Goal: Information Seeking & Learning: Learn about a topic

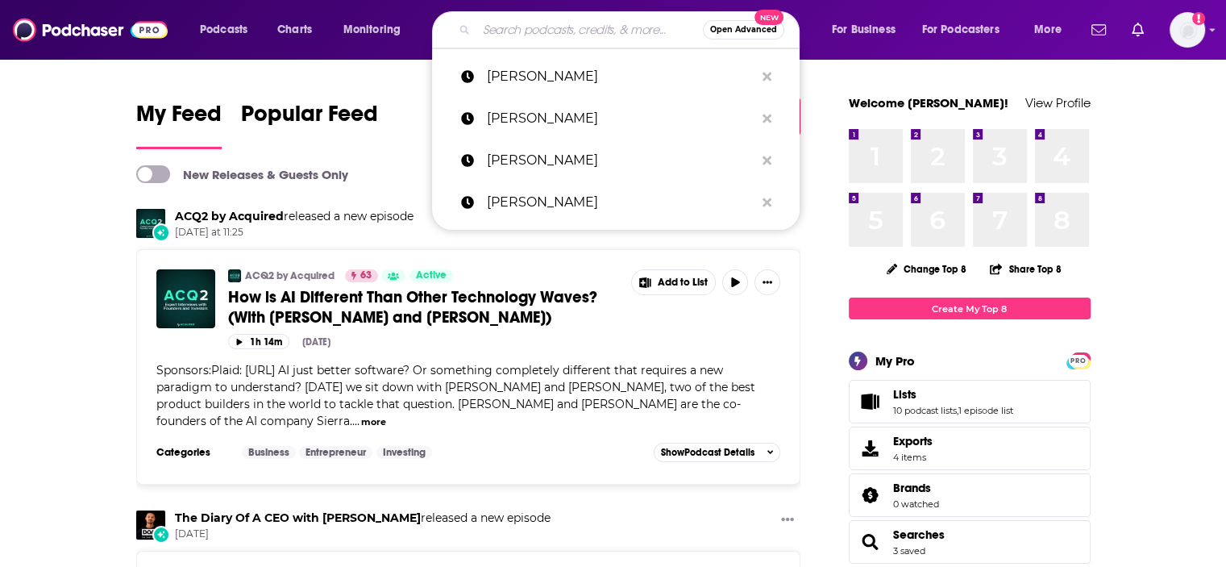
click at [546, 30] on input "Search podcasts, credits, & more..." at bounding box center [589, 30] width 226 height 26
paste input "[PERSON_NAME]"
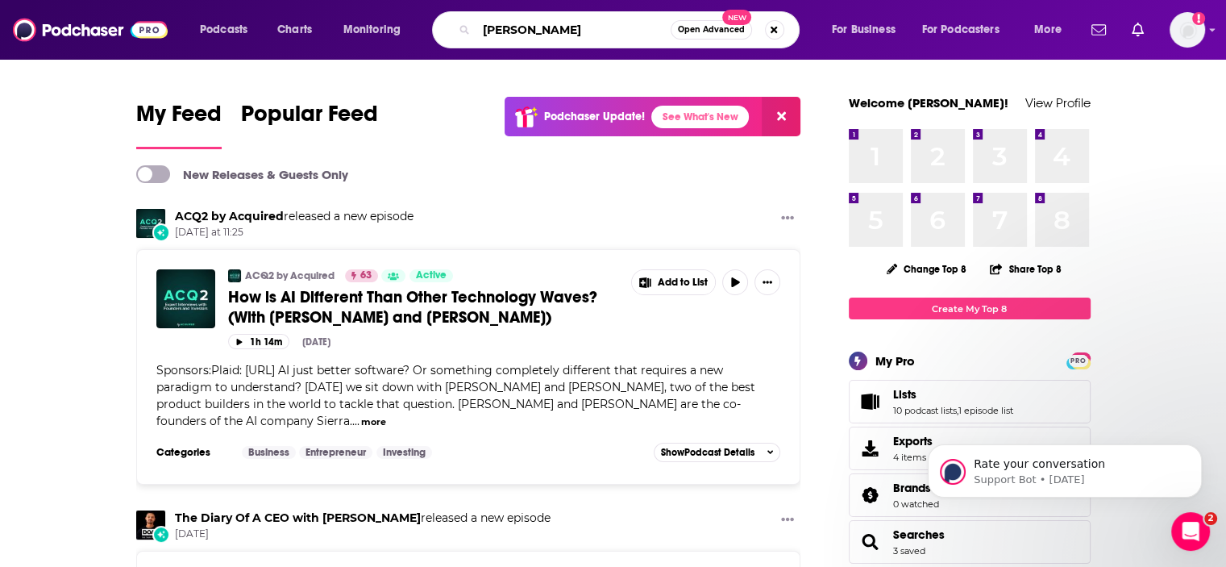
drag, startPoint x: 554, startPoint y: 25, endPoint x: 430, endPoint y: 35, distance: 124.5
click at [430, 35] on div "Podcasts Charts Monitoring [PERSON_NAME] Open Advanced New For Business For Pod…" at bounding box center [633, 29] width 888 height 37
type input "this week in [GEOGRAPHIC_DATA]"
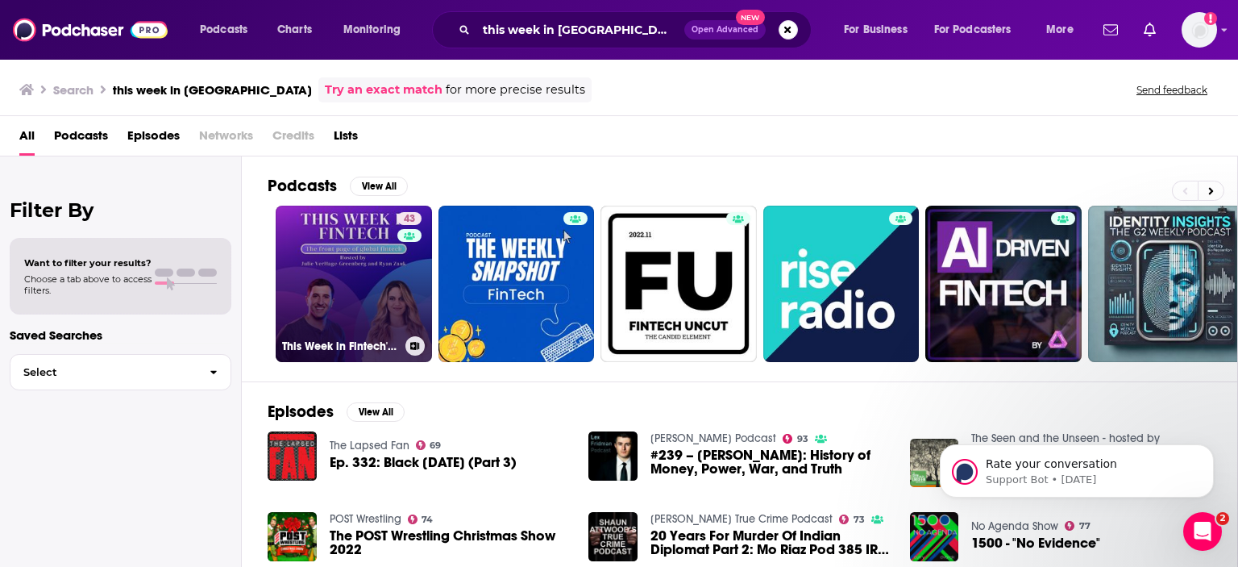
click at [371, 262] on link "43 This Week in Fintech's Podcast" at bounding box center [354, 284] width 156 height 156
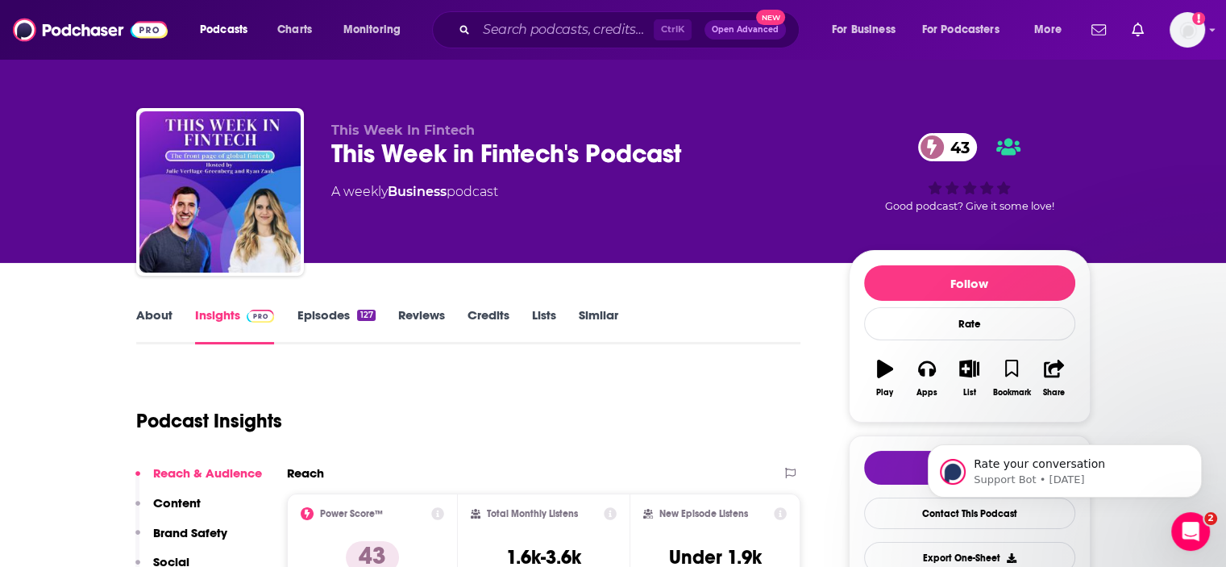
click at [160, 318] on link "About" at bounding box center [154, 325] width 36 height 37
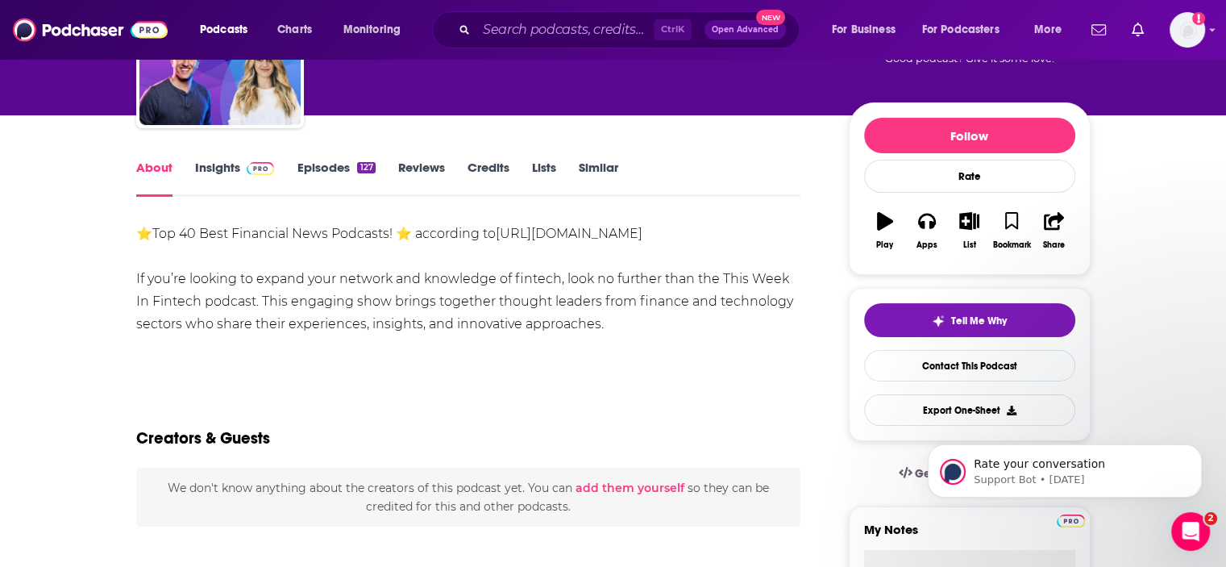
scroll to position [161, 0]
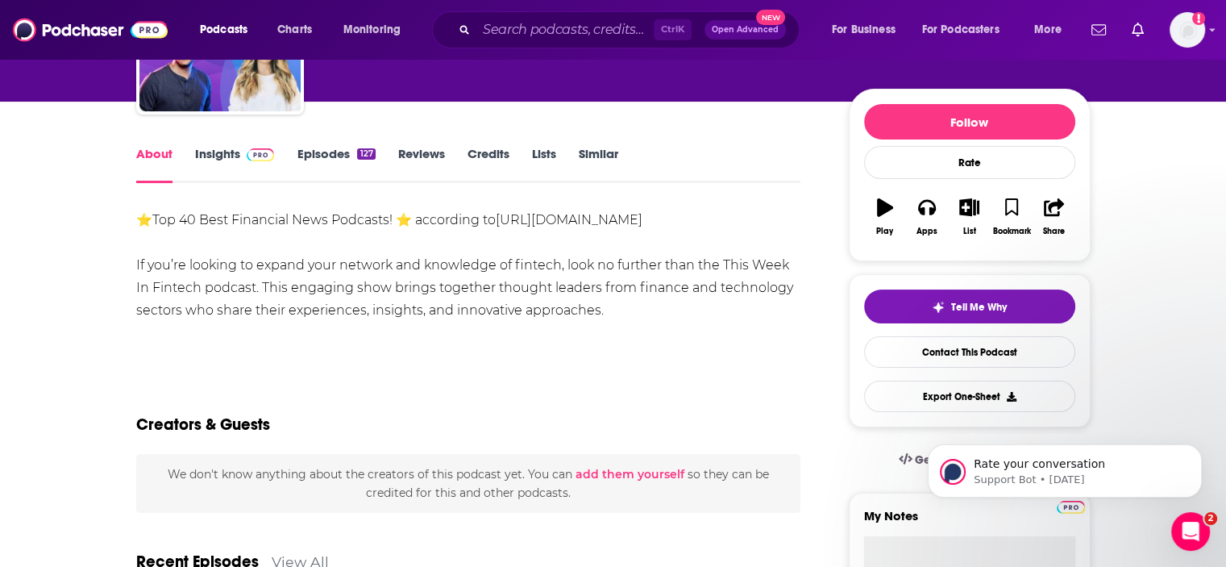
click at [280, 264] on div "⭐Top 40 Best Financial News Podcasts! ⭐ according to [URL][DOMAIN_NAME] If you’…" at bounding box center [468, 265] width 665 height 113
drag, startPoint x: 255, startPoint y: 260, endPoint x: 599, endPoint y: 309, distance: 347.6
click at [599, 309] on div "⭐Top 40 Best Financial News Podcasts! ⭐ according to [URL][DOMAIN_NAME] If you’…" at bounding box center [468, 265] width 665 height 113
copy div "expand your network and knowledge of fintech, look no further than the This Wee…"
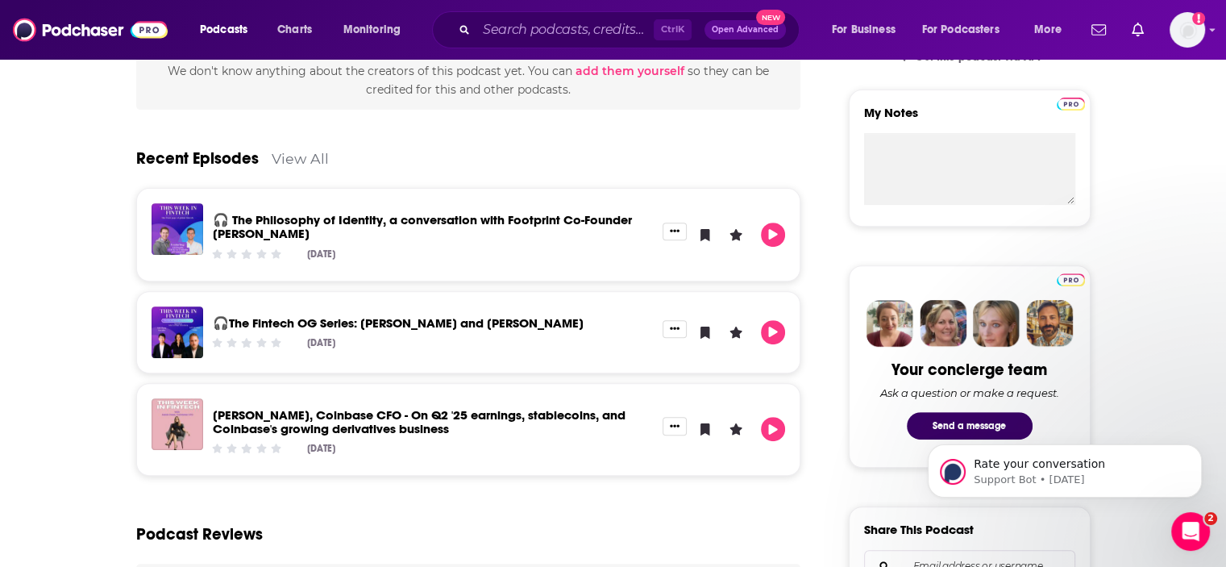
scroll to position [81, 0]
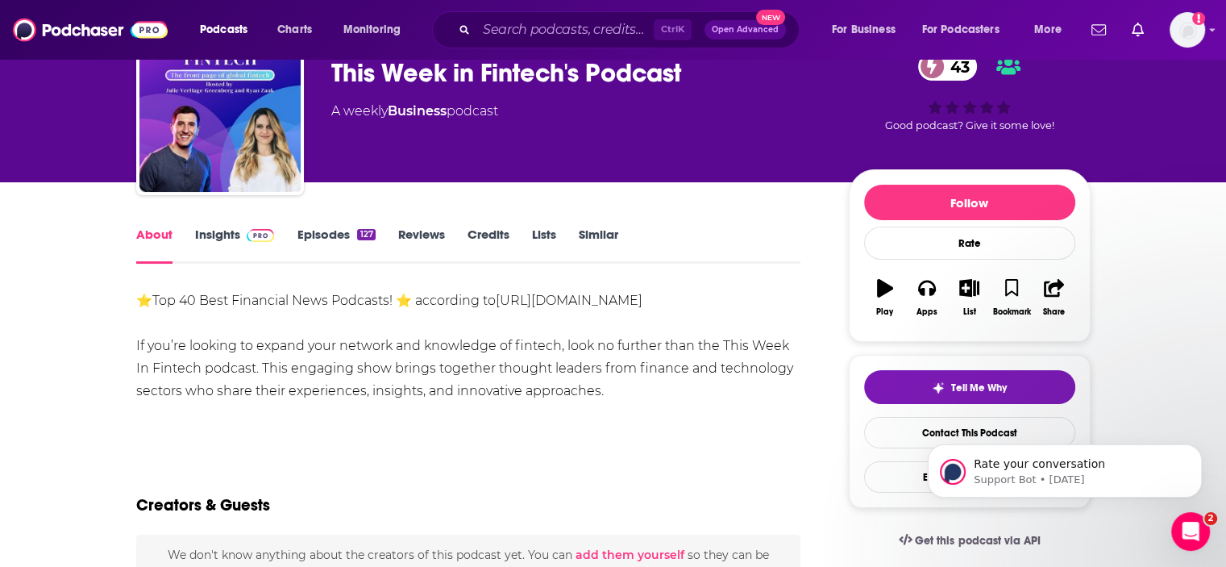
click at [314, 235] on link "Episodes 127" at bounding box center [336, 244] width 78 height 37
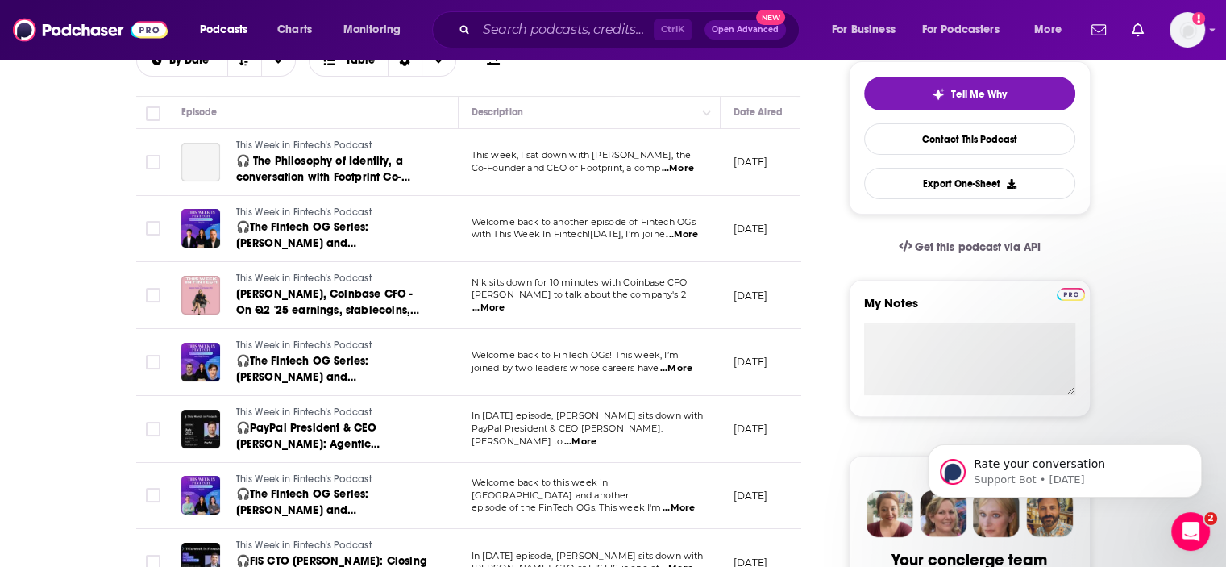
scroll to position [403, 0]
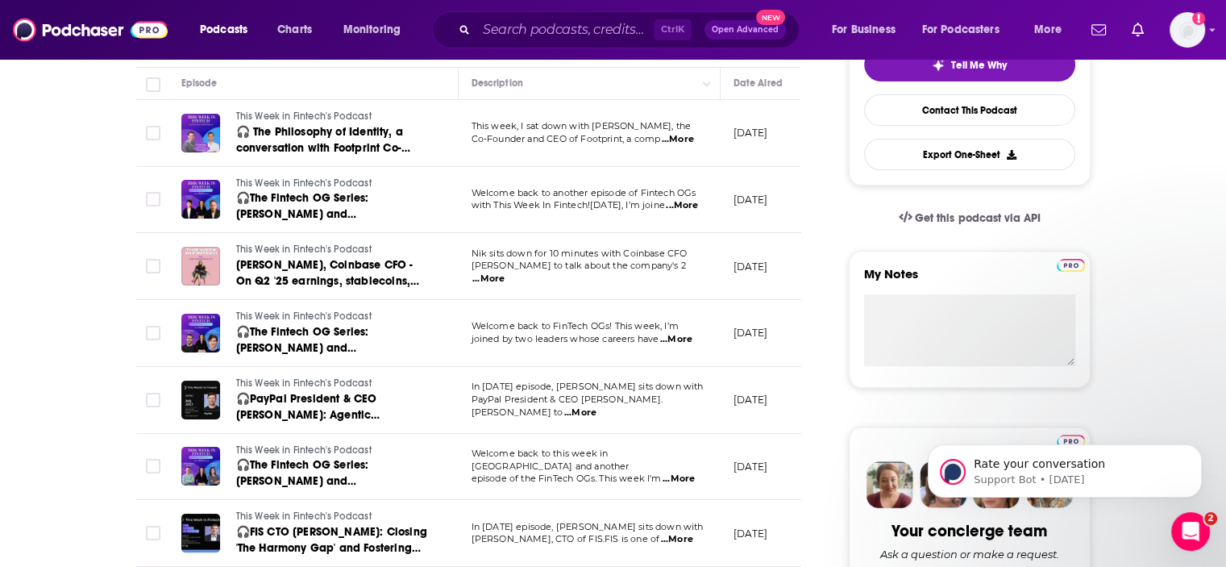
click at [677, 139] on span "...More" at bounding box center [678, 139] width 32 height 13
click at [685, 206] on span "...More" at bounding box center [682, 205] width 32 height 13
drag, startPoint x: 500, startPoint y: 144, endPoint x: 500, endPoint y: 156, distance: 12.1
click at [676, 206] on span "...More" at bounding box center [682, 205] width 32 height 13
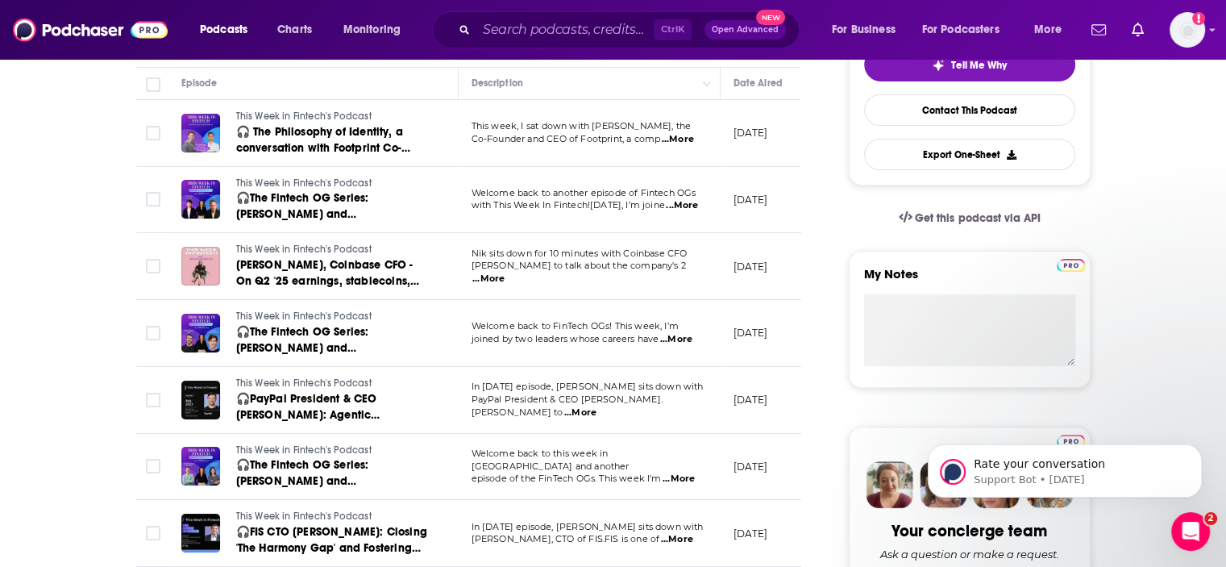
drag, startPoint x: 500, startPoint y: 146, endPoint x: 499, endPoint y: 155, distance: 9.0
click at [680, 202] on span "...More" at bounding box center [682, 205] width 32 height 13
drag, startPoint x: 559, startPoint y: 144, endPoint x: 567, endPoint y: 160, distance: 16.9
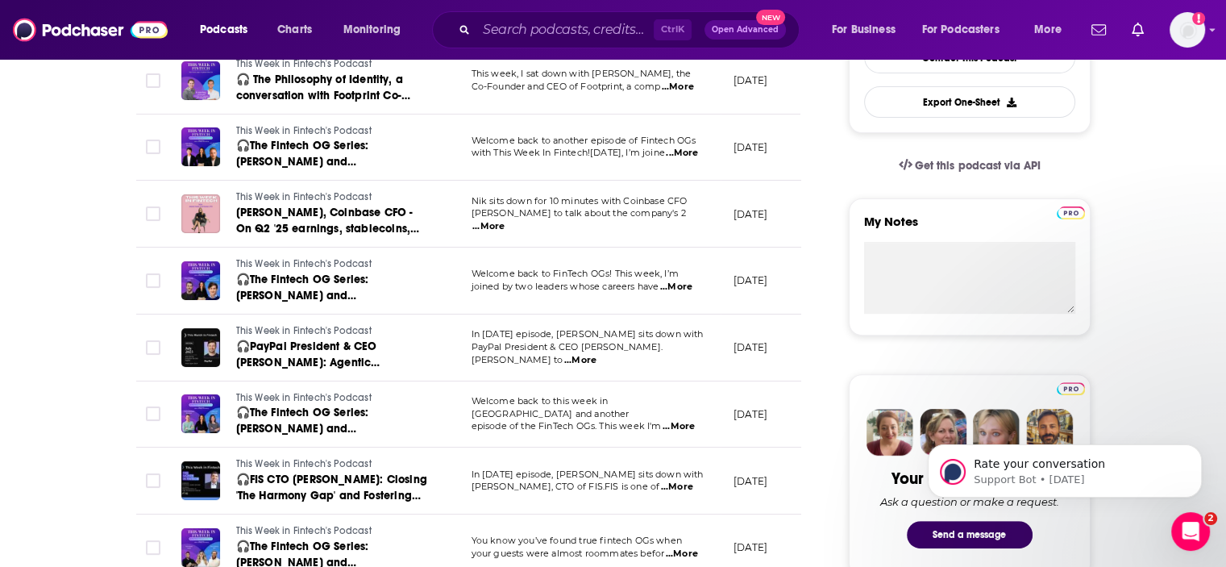
scroll to position [484, 0]
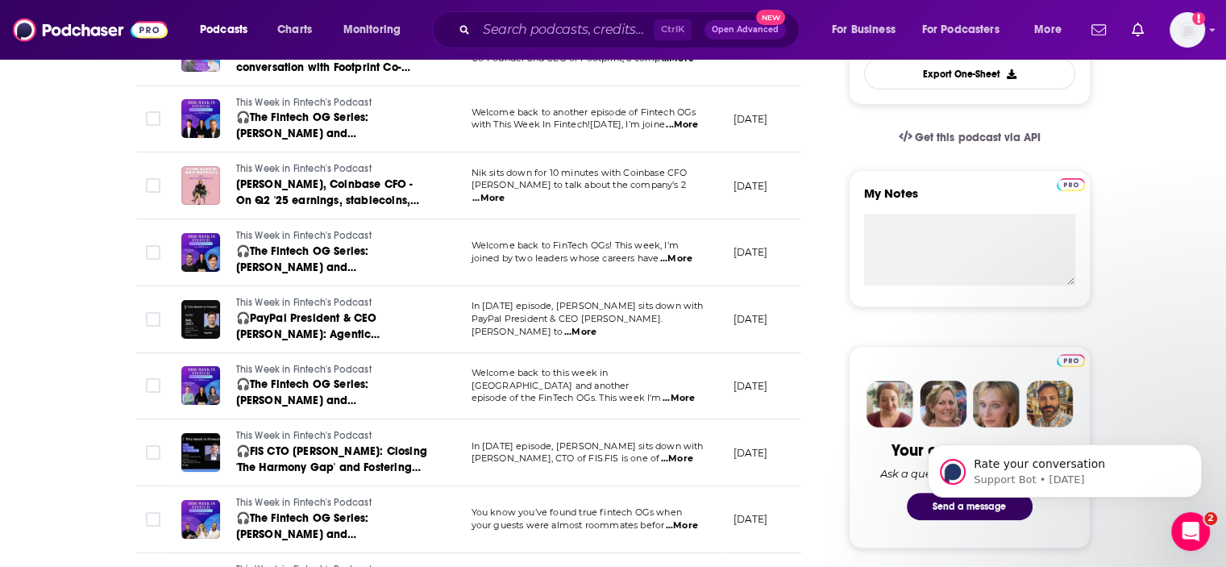
click at [682, 255] on span "...More" at bounding box center [676, 258] width 32 height 13
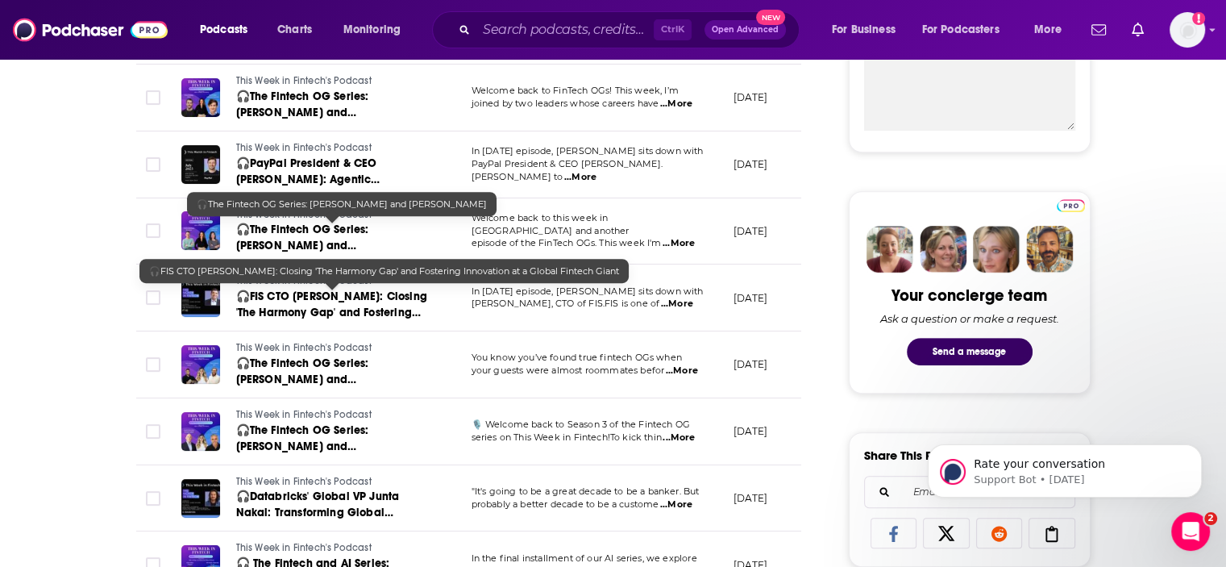
scroll to position [645, 0]
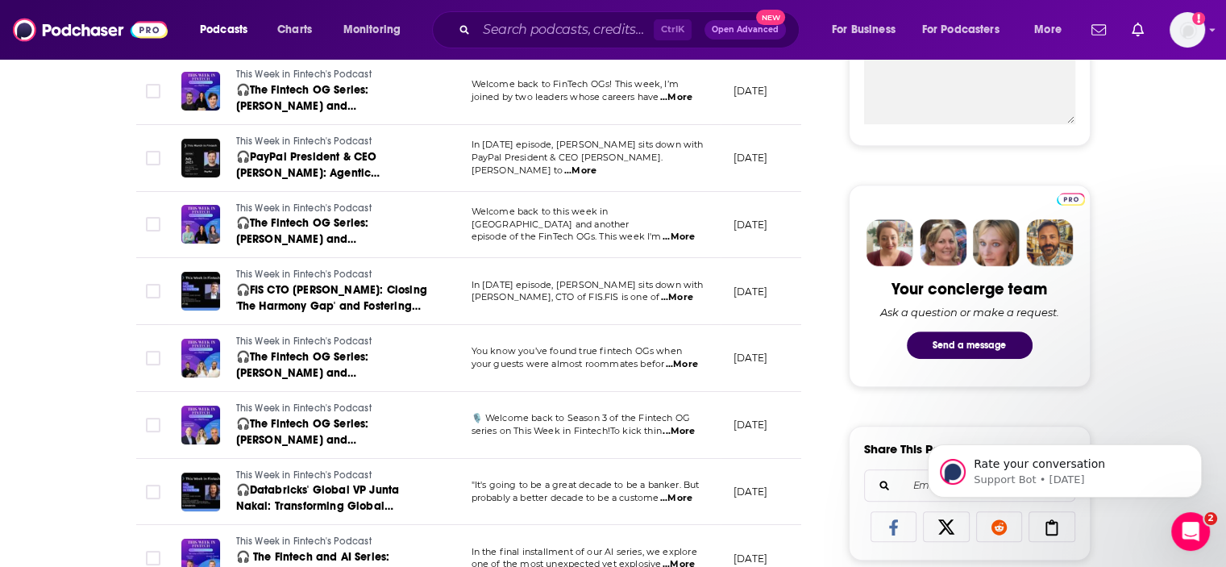
click at [683, 230] on span "...More" at bounding box center [678, 236] width 32 height 13
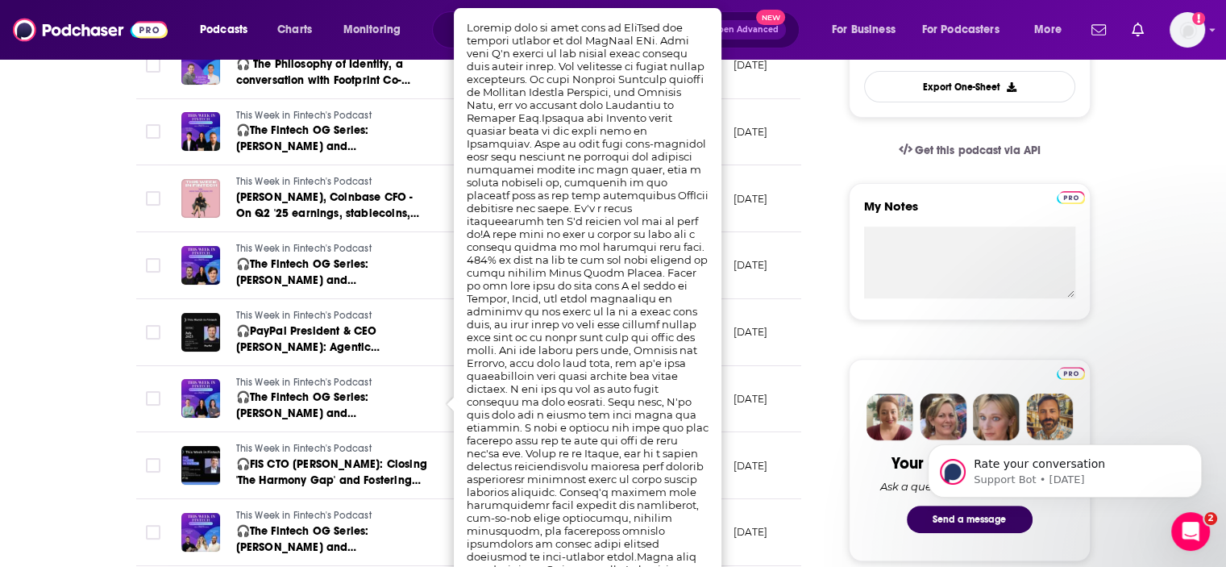
scroll to position [403, 0]
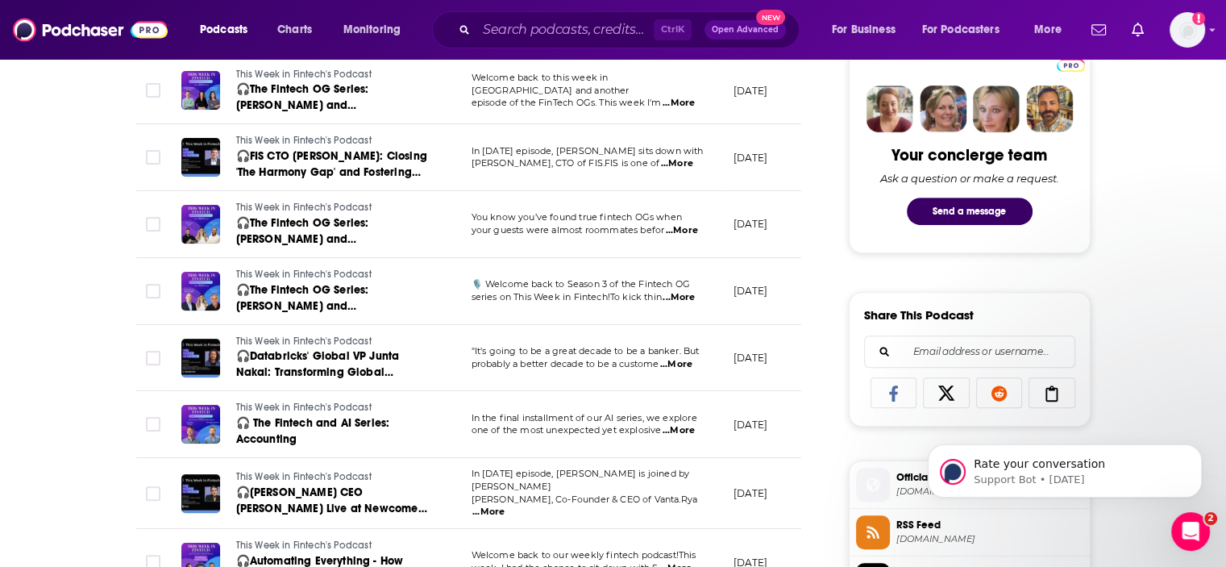
scroll to position [806, 0]
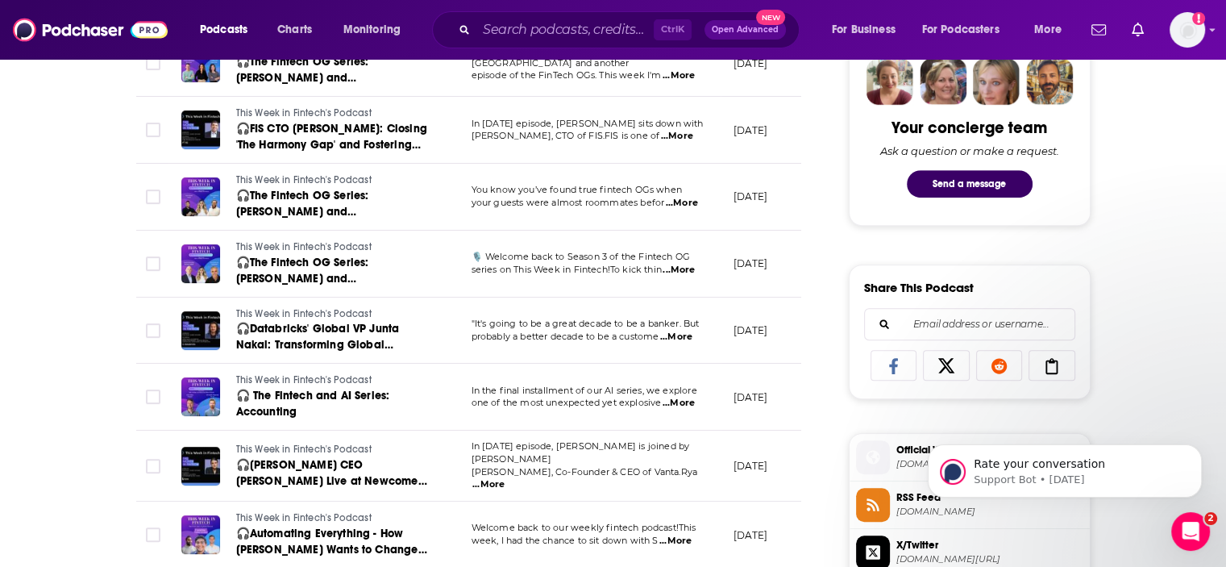
click at [683, 197] on span "...More" at bounding box center [682, 203] width 32 height 13
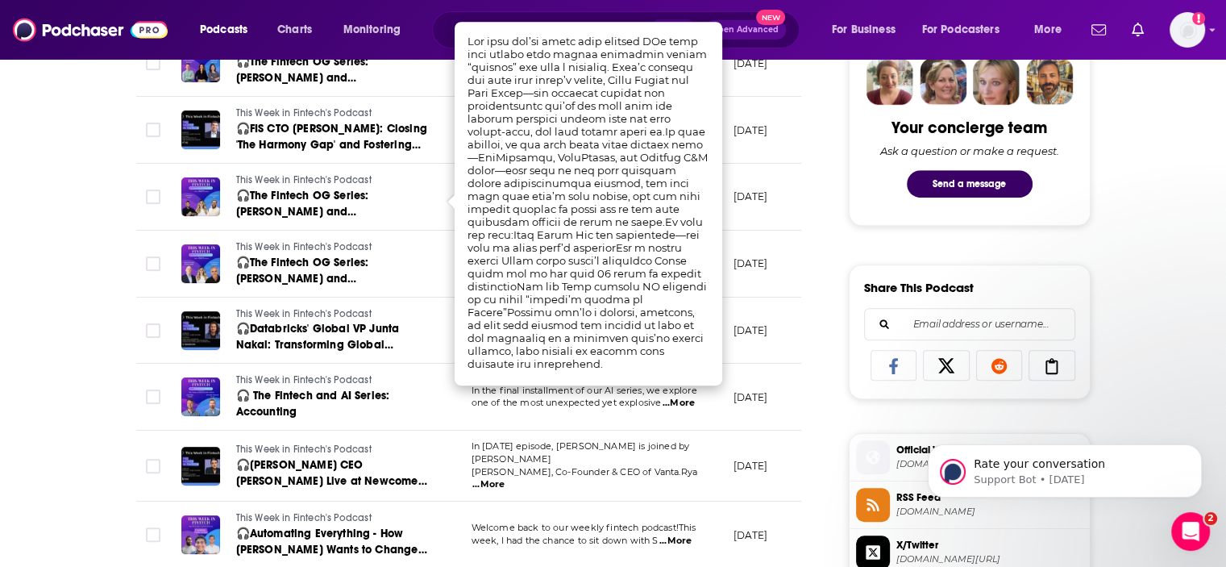
click at [9, 269] on div "About Insights Episodes 127 Reviews Credits Lists Similar Episodes of This Week…" at bounding box center [613, 535] width 1226 height 2157
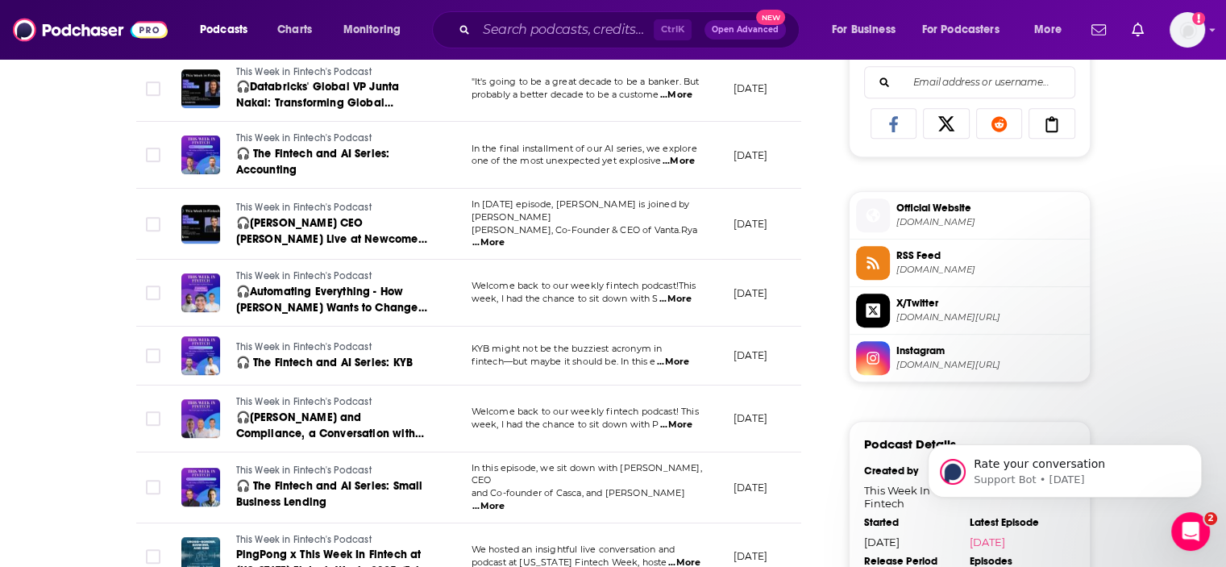
scroll to position [1128, 0]
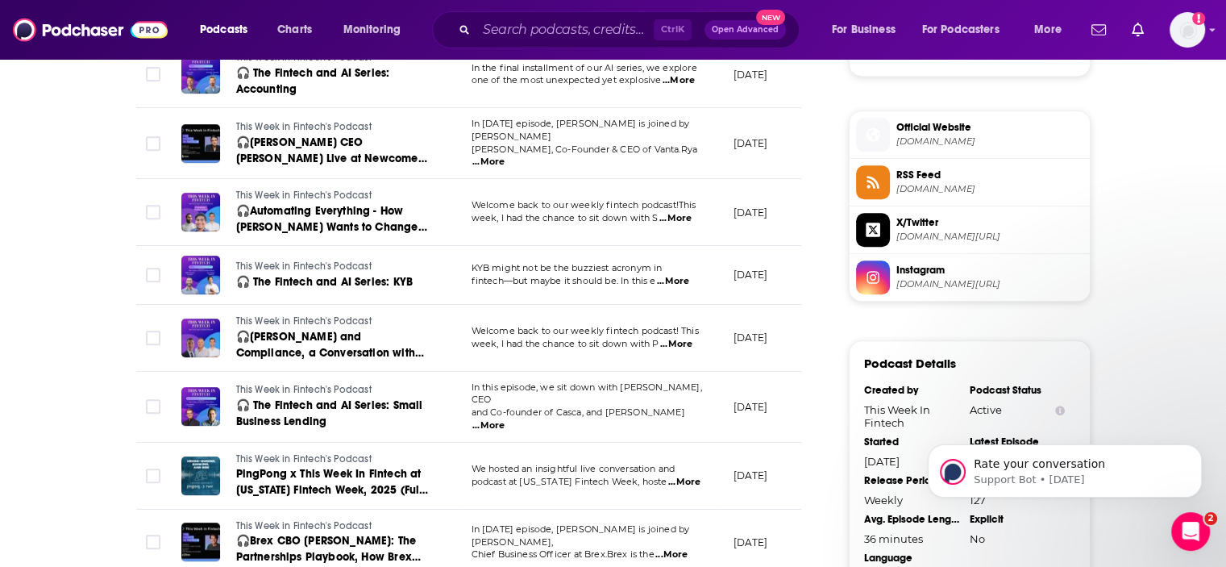
click at [683, 213] on span "...More" at bounding box center [675, 218] width 32 height 13
click at [0, 276] on div "About Insights Episodes 127 Reviews Credits Lists Similar Episodes of This Week…" at bounding box center [613, 212] width 1226 height 2157
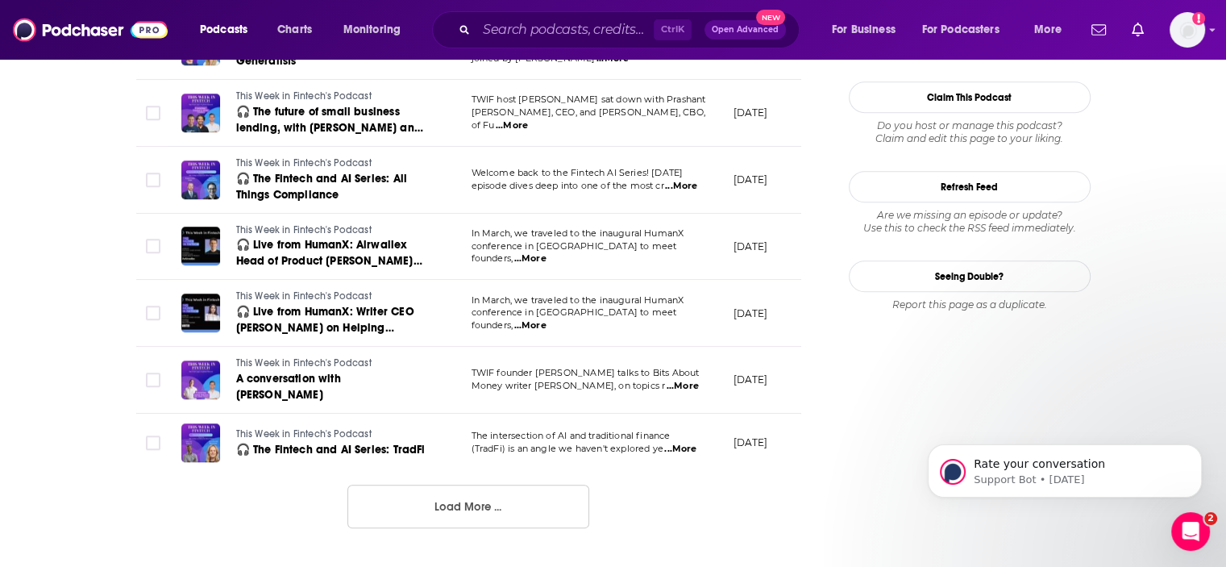
scroll to position [1692, 0]
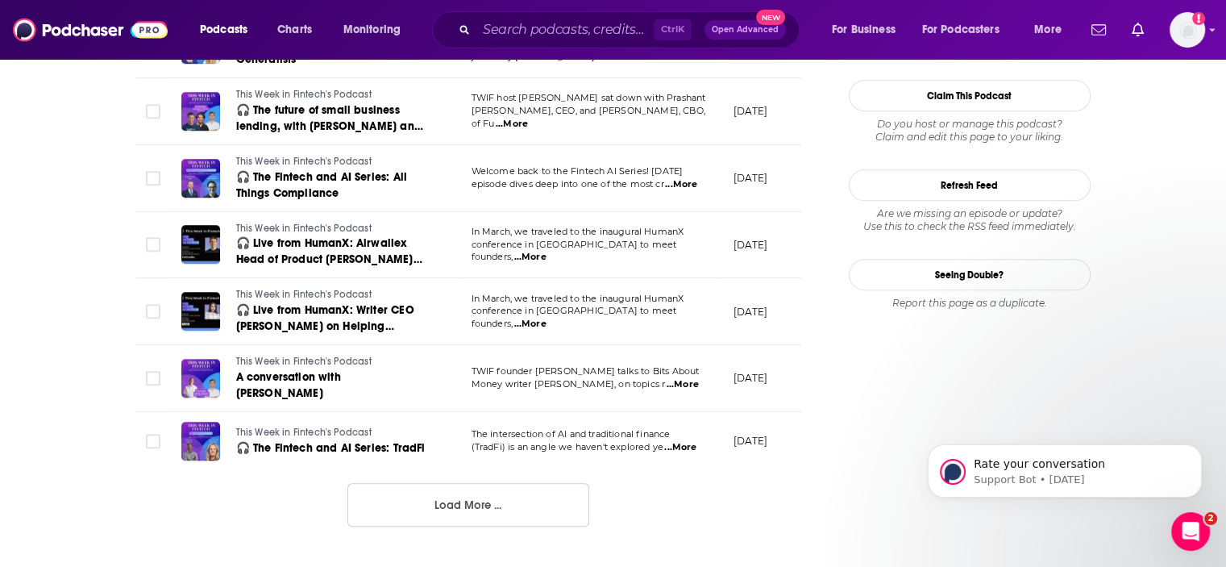
click at [546, 318] on span "...More" at bounding box center [530, 324] width 32 height 13
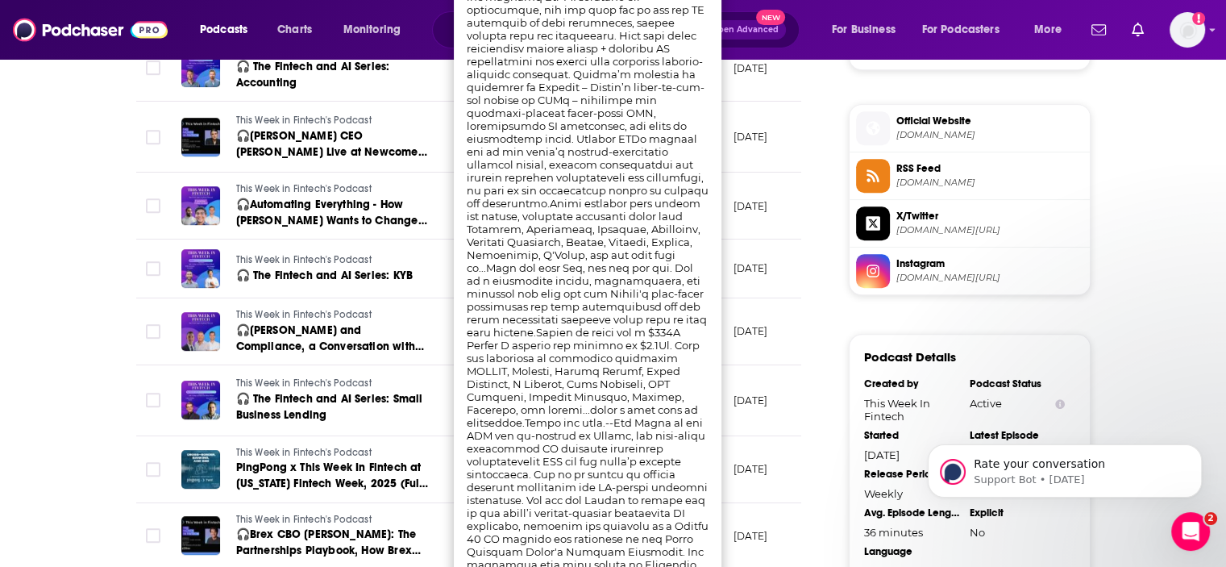
scroll to position [967, 0]
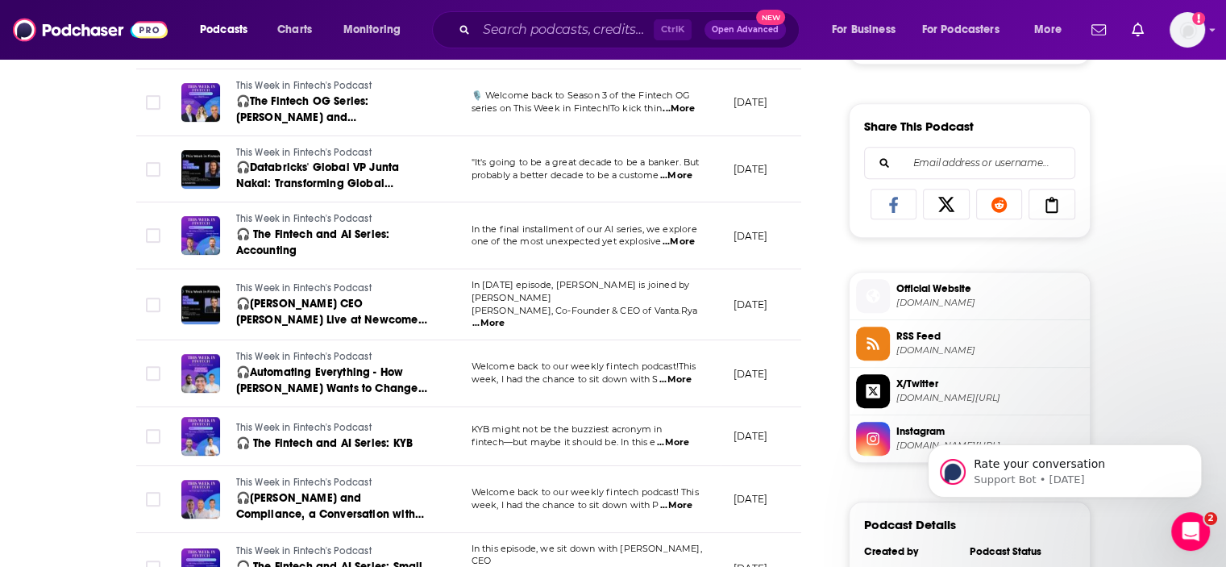
click at [10, 302] on div "About Insights Episodes 127 Reviews Credits Lists Similar Episodes of This Week…" at bounding box center [613, 374] width 1226 height 2157
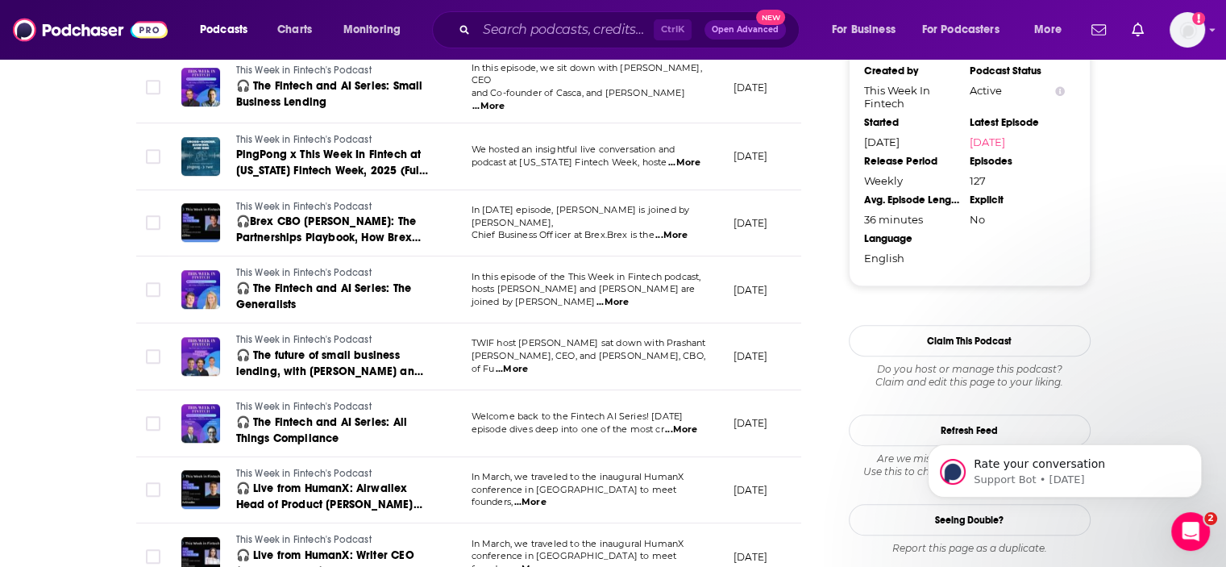
scroll to position [1451, 0]
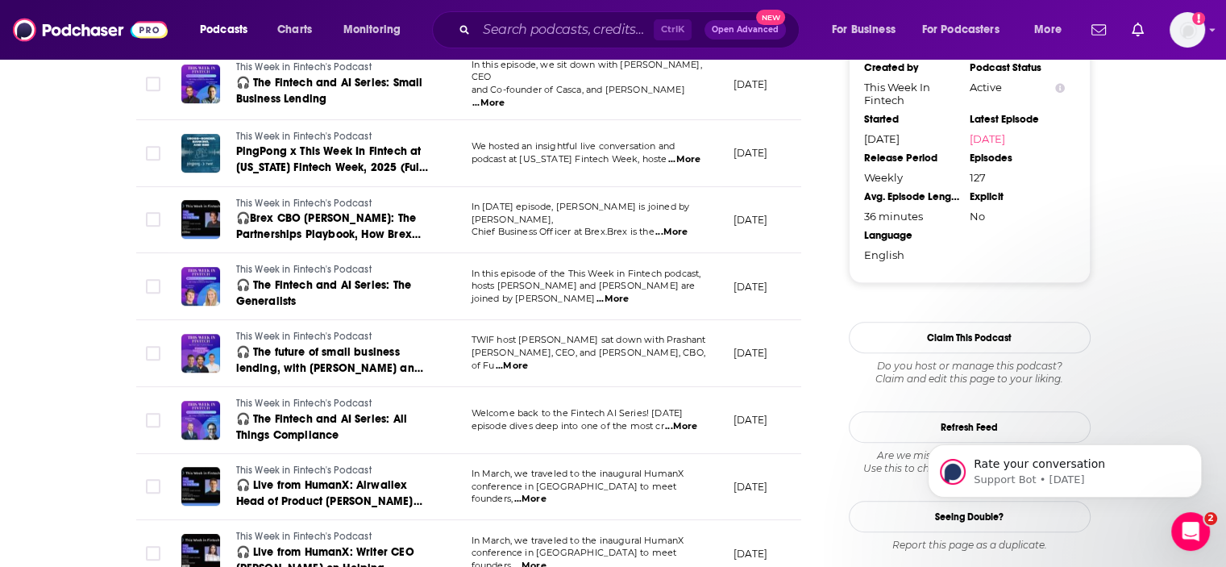
click at [629, 293] on span "...More" at bounding box center [612, 299] width 32 height 13
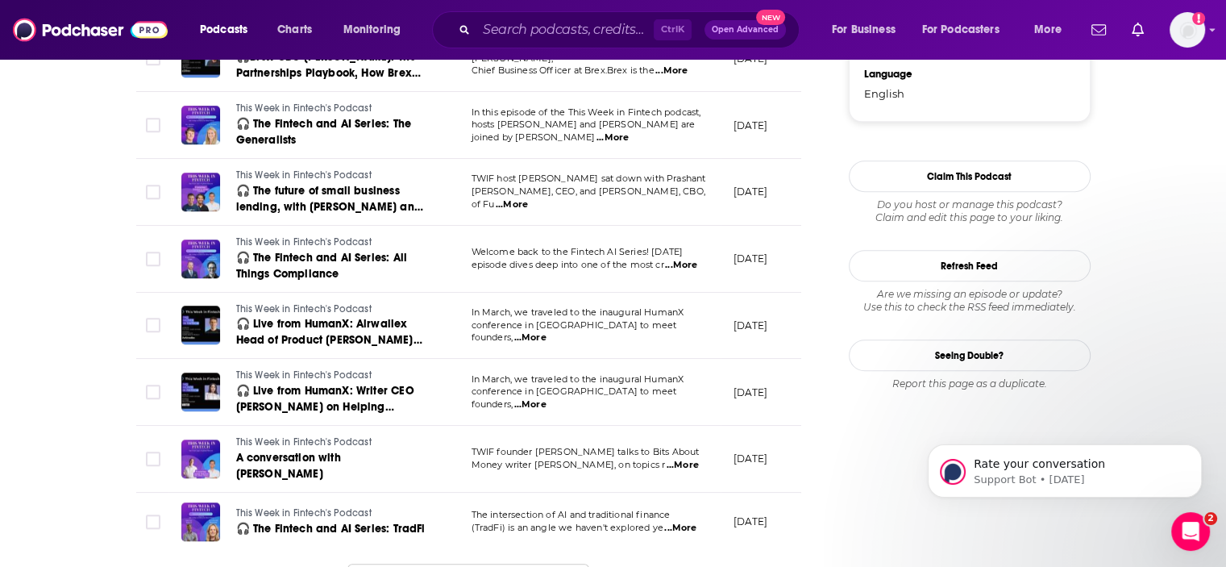
click at [528, 198] on span "...More" at bounding box center [512, 204] width 32 height 13
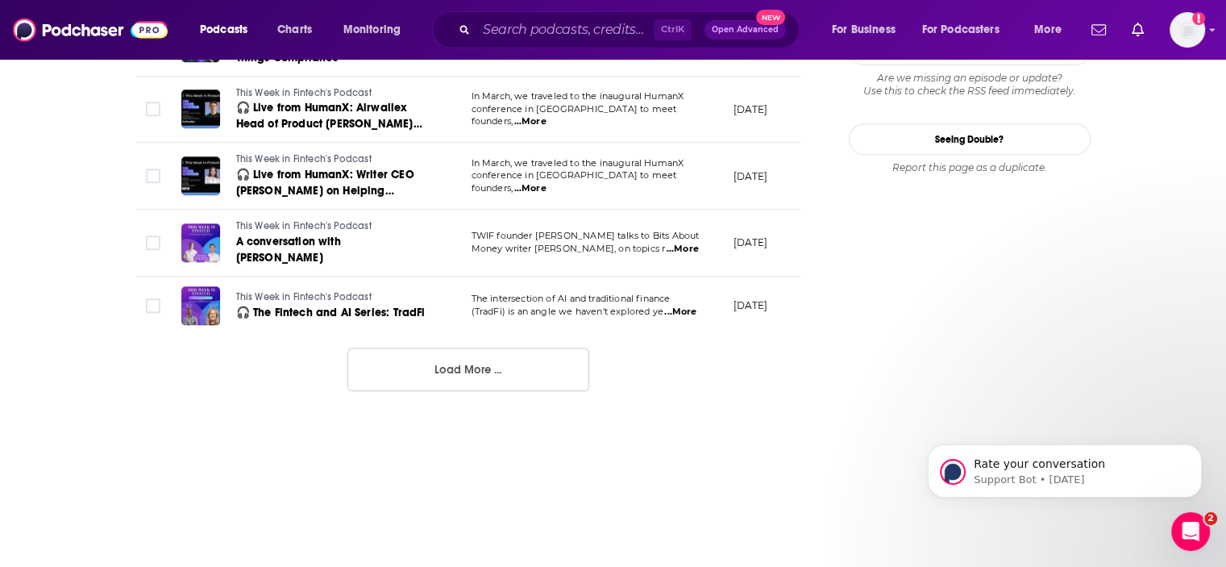
scroll to position [1854, 0]
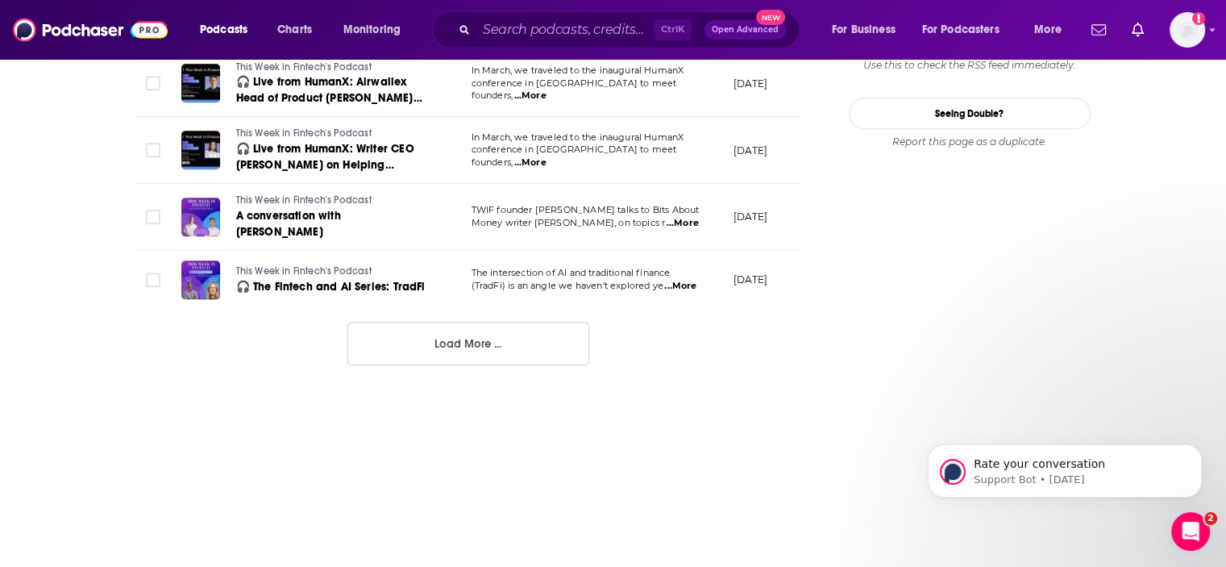
click at [487, 351] on button "Load More ..." at bounding box center [468, 344] width 242 height 44
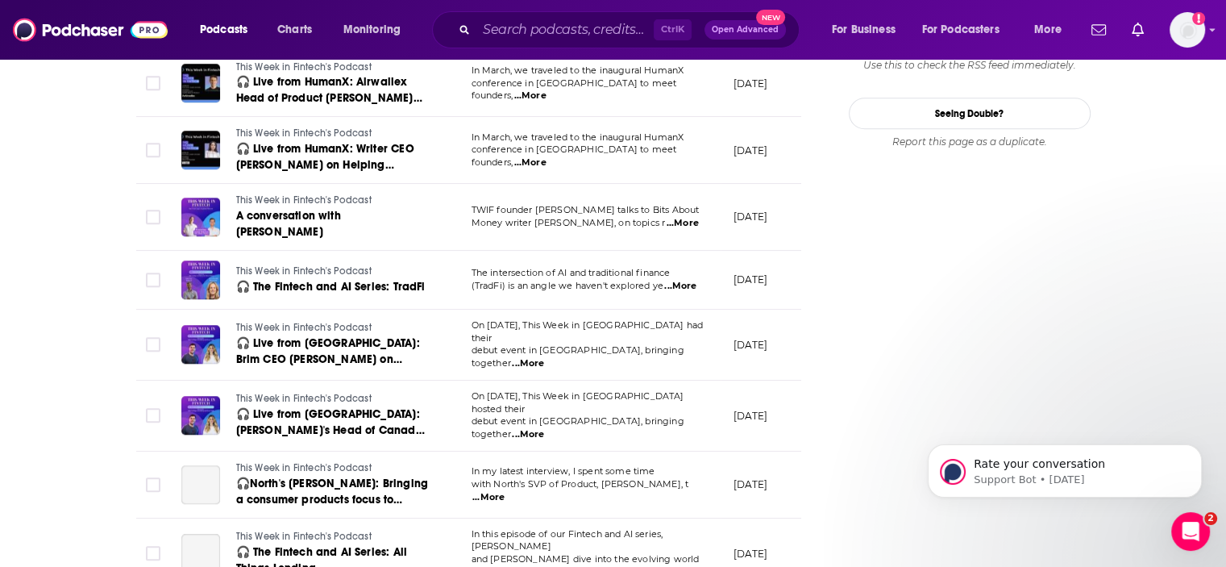
click at [431, 341] on td "This Week in Fintech's Podcast 🎧 Live from [GEOGRAPHIC_DATA]: Brim CEO [PERSON_…" at bounding box center [313, 344] width 290 height 71
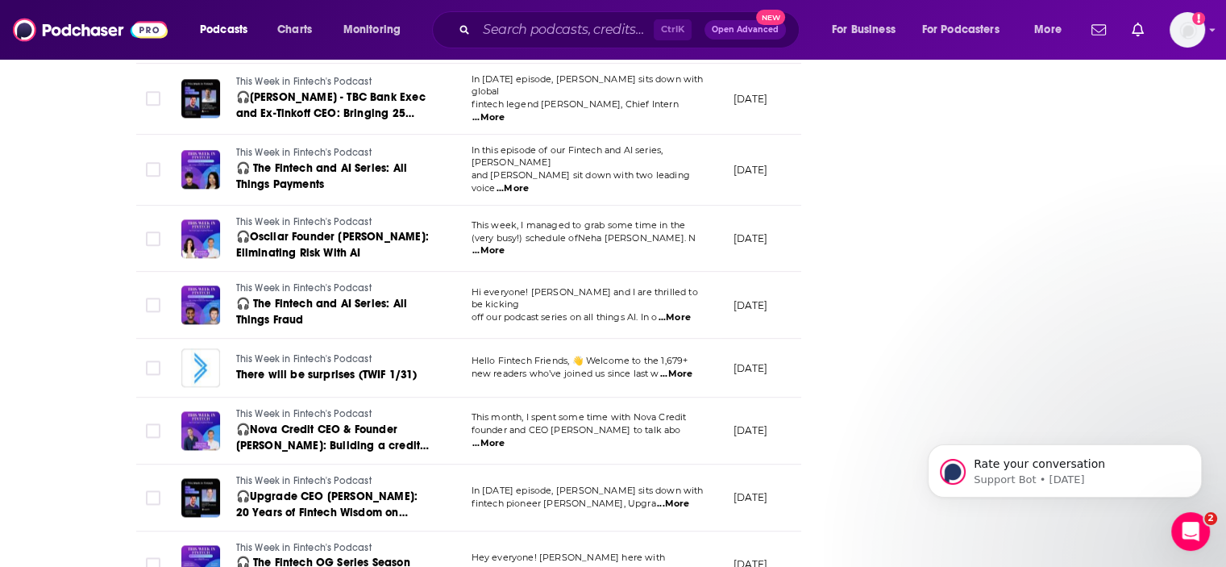
scroll to position [2418, 0]
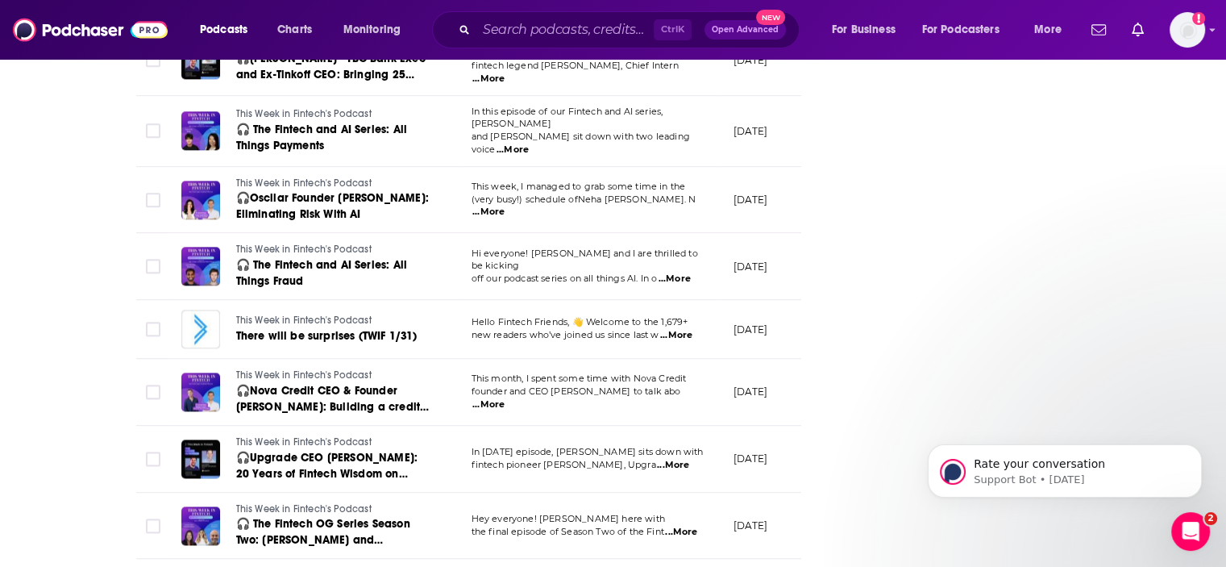
click at [677, 272] on span "...More" at bounding box center [674, 278] width 32 height 13
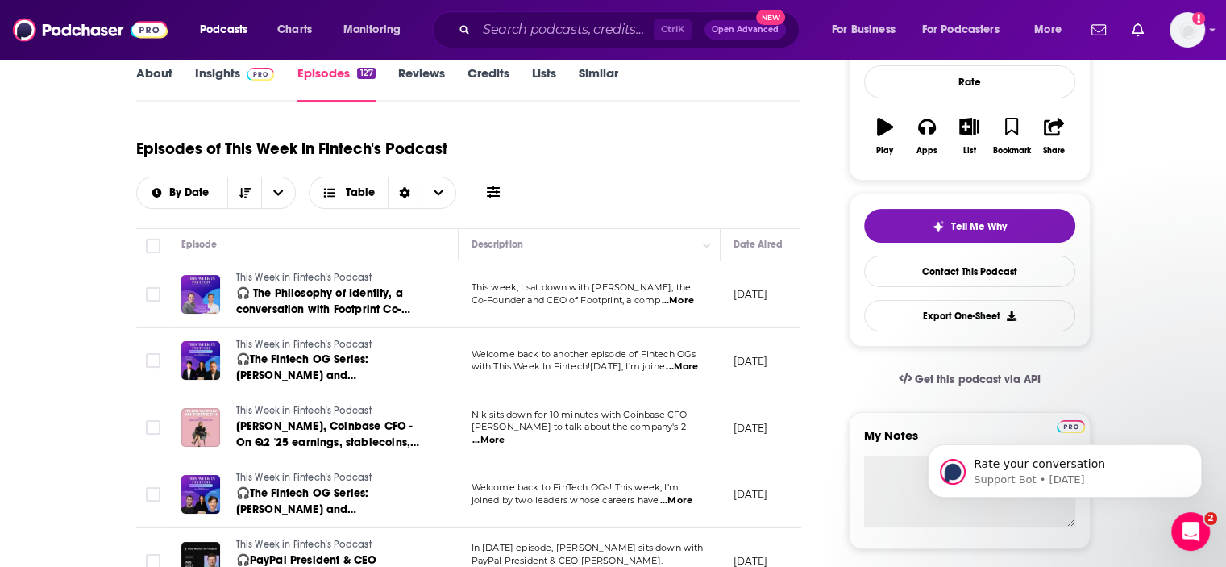
scroll to position [0, 0]
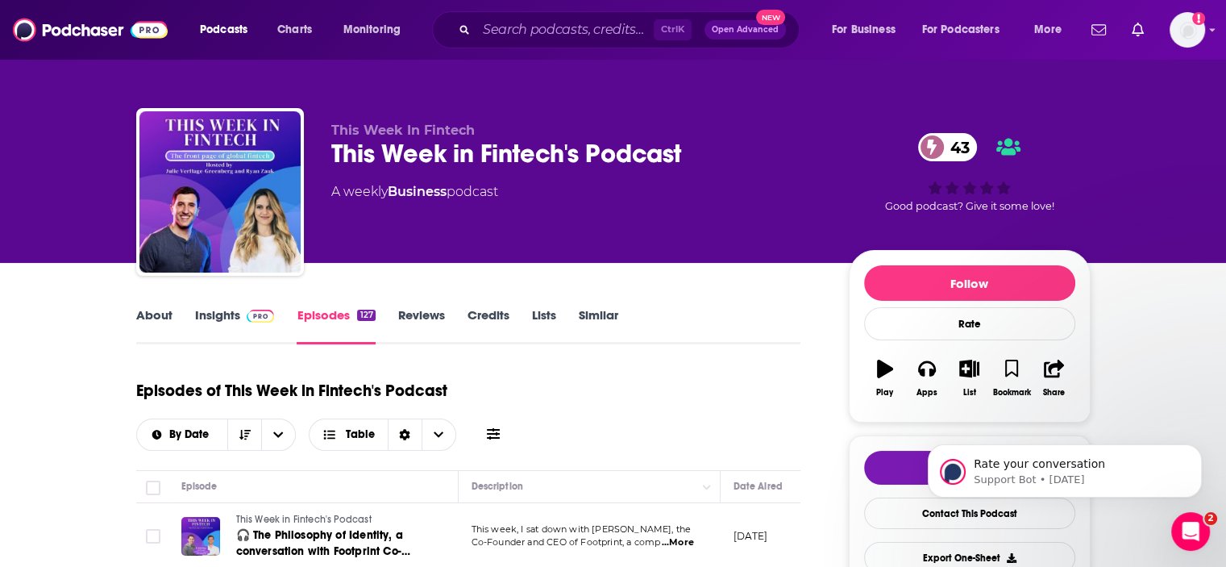
click at [218, 309] on link "Insights" at bounding box center [235, 325] width 80 height 37
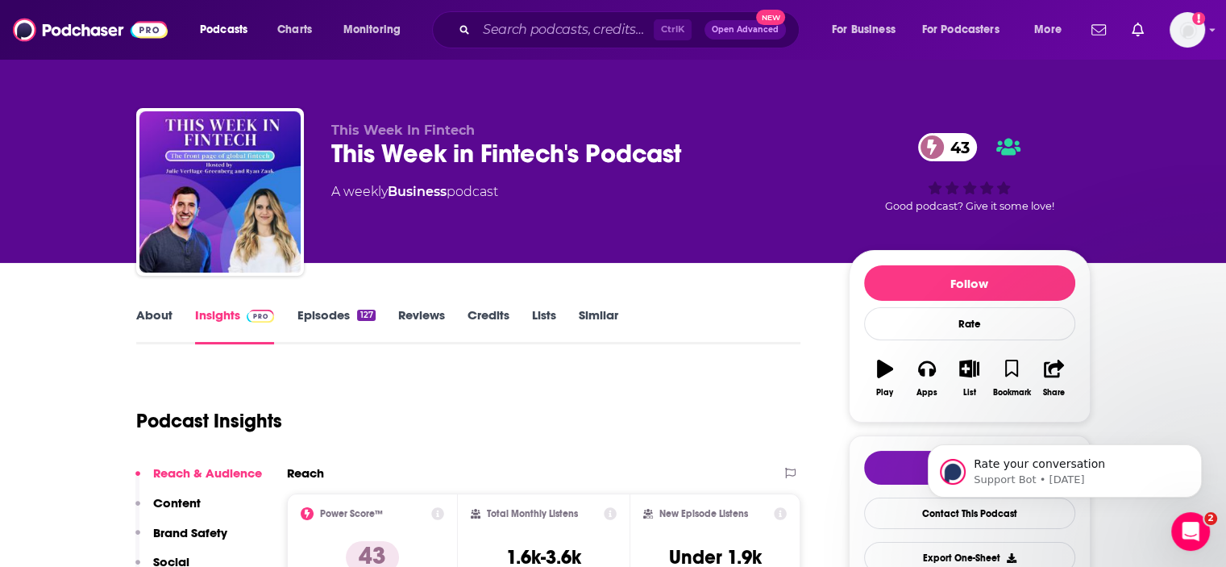
click at [164, 313] on link "About" at bounding box center [154, 325] width 36 height 37
